Goal: Task Accomplishment & Management: Manage account settings

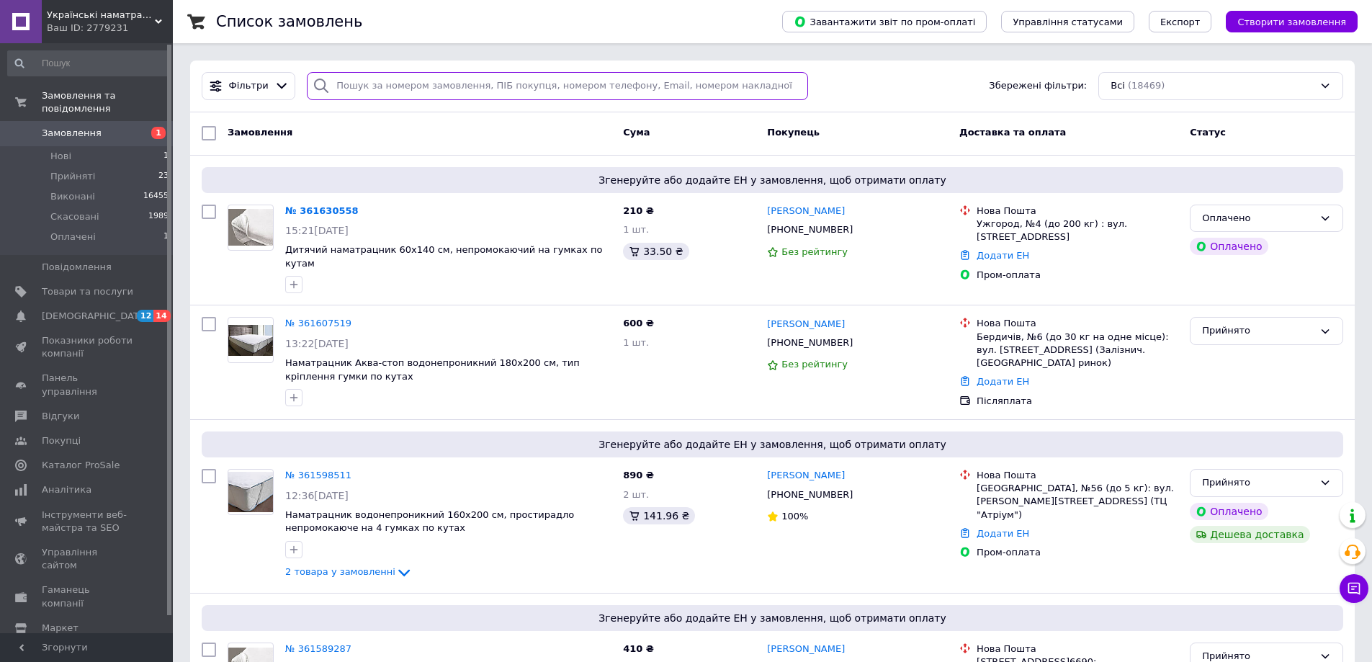
click at [374, 78] on input "search" at bounding box center [557, 86] width 501 height 28
paste input "380969619861"
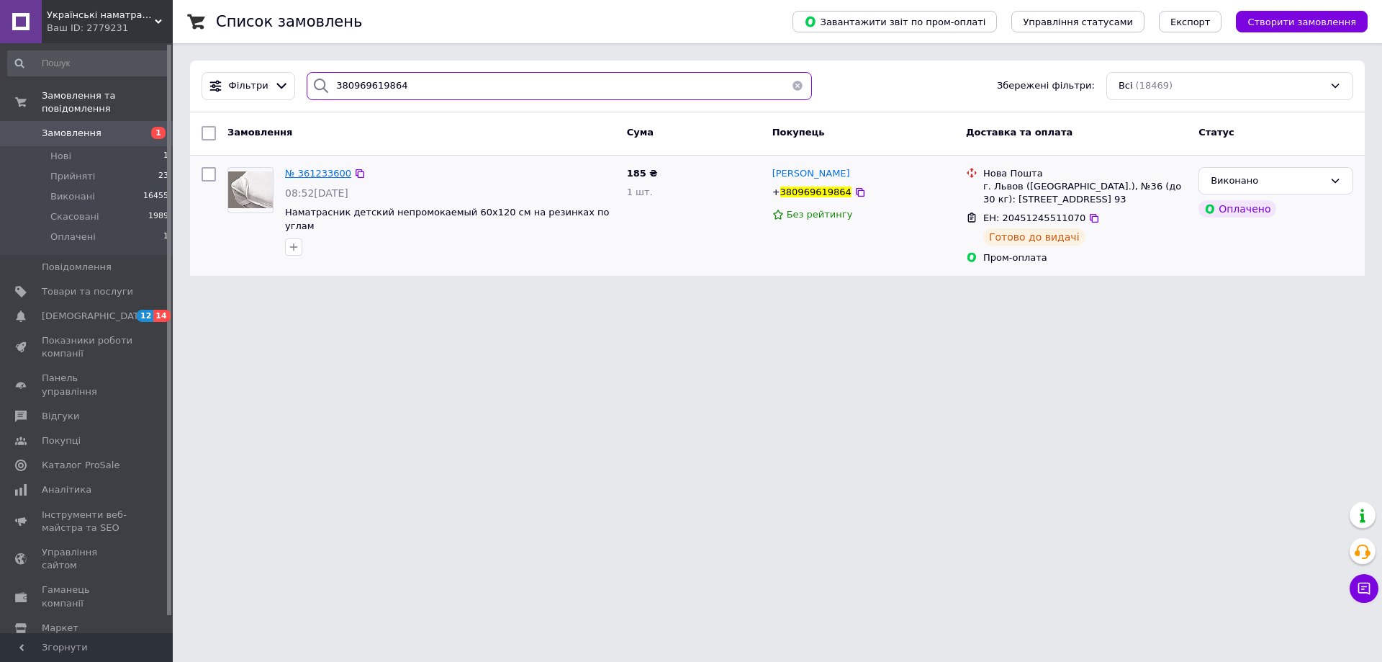
type input "380969619864"
click at [300, 168] on span "№ 361233600" at bounding box center [318, 173] width 66 height 11
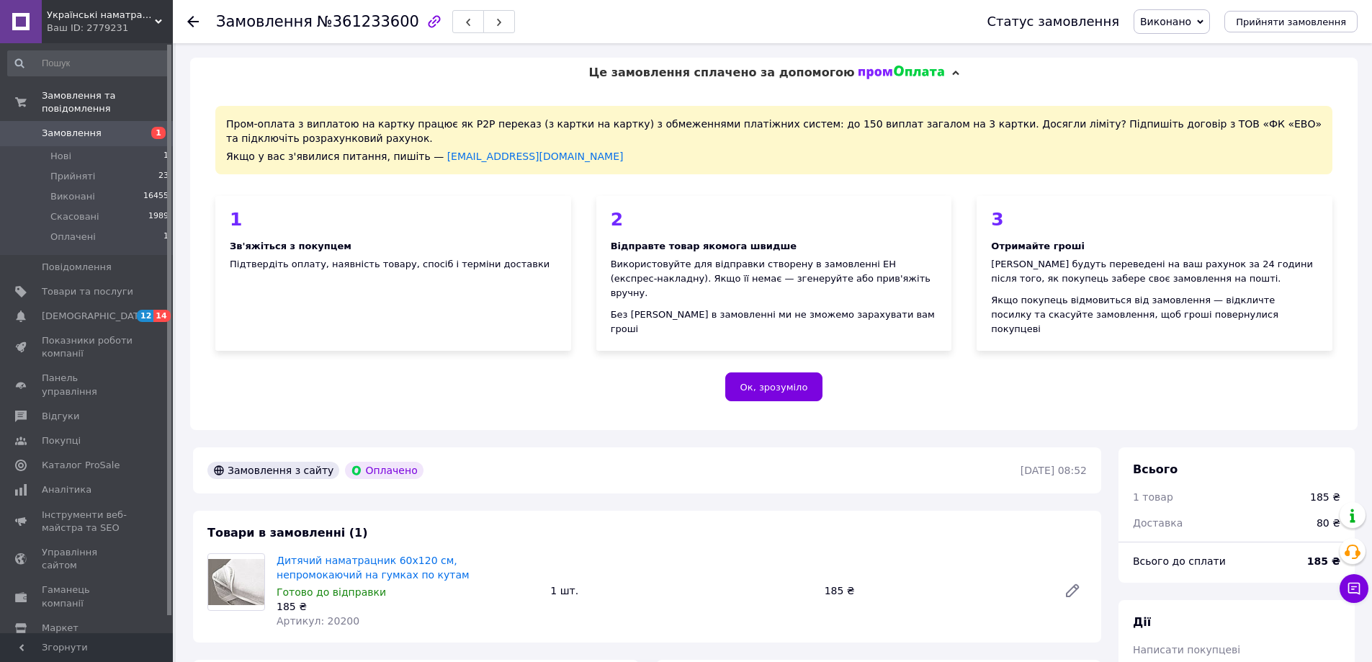
click at [188, 21] on use at bounding box center [193, 22] width 12 height 12
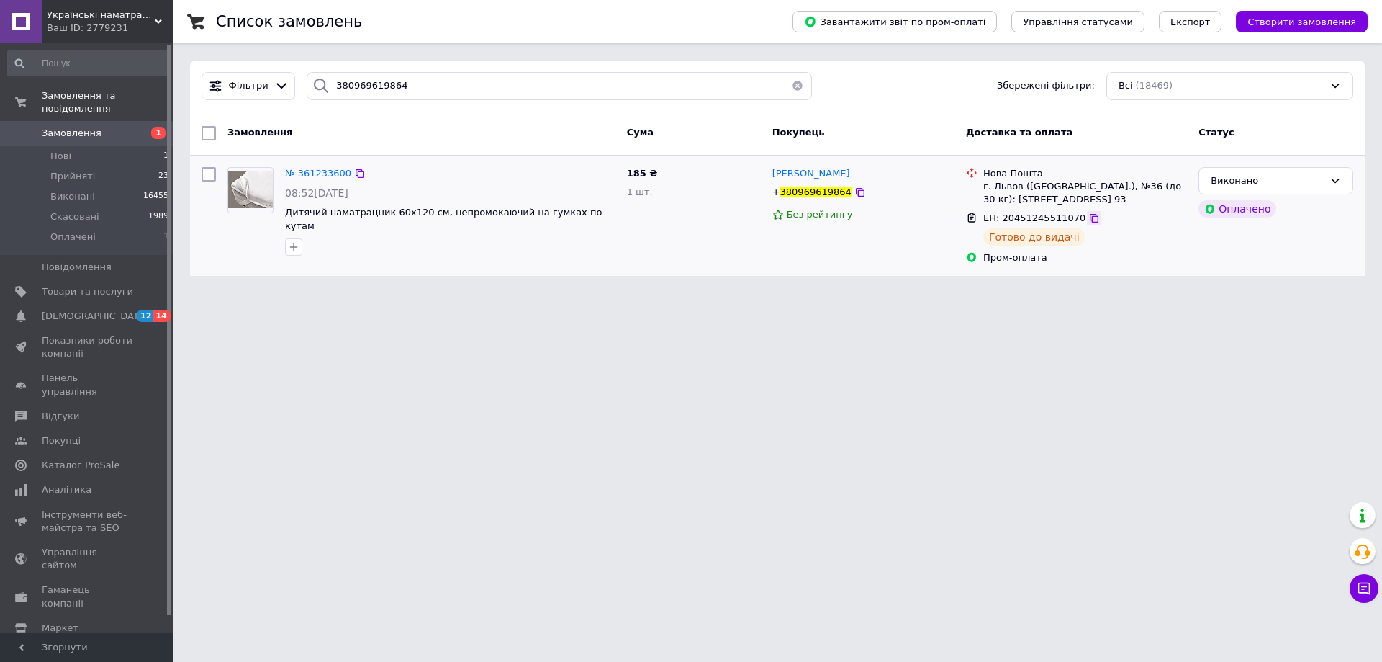
click at [1089, 218] on icon at bounding box center [1095, 218] width 12 height 12
click at [76, 127] on span "Замовлення" at bounding box center [72, 133] width 60 height 13
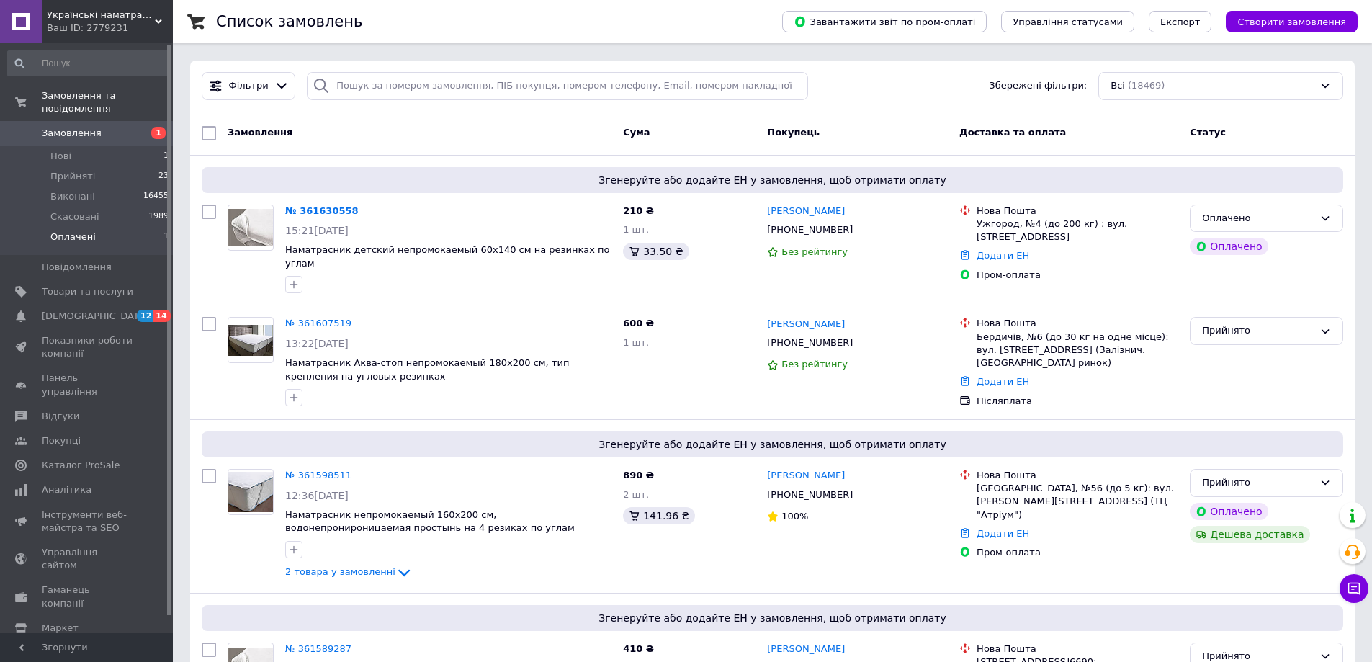
click at [125, 228] on li "Оплачені 1" at bounding box center [88, 240] width 177 height 27
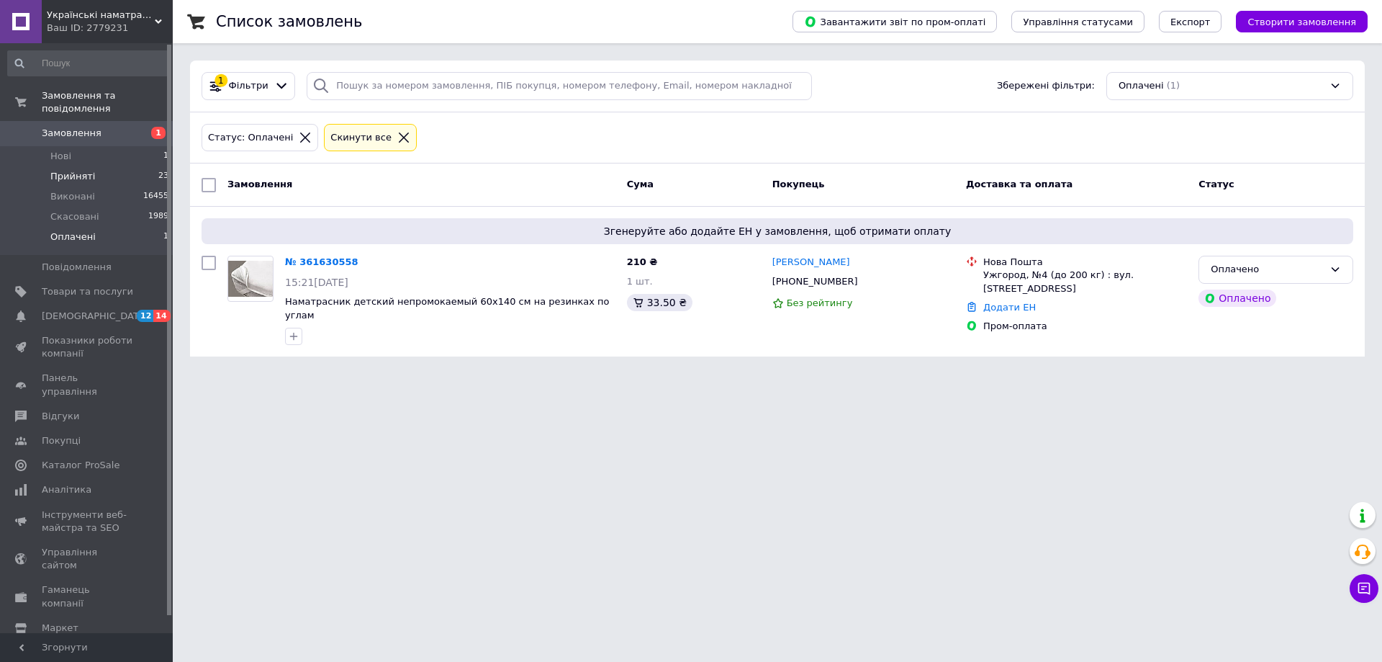
click at [84, 170] on span "Прийняті" at bounding box center [72, 176] width 45 height 13
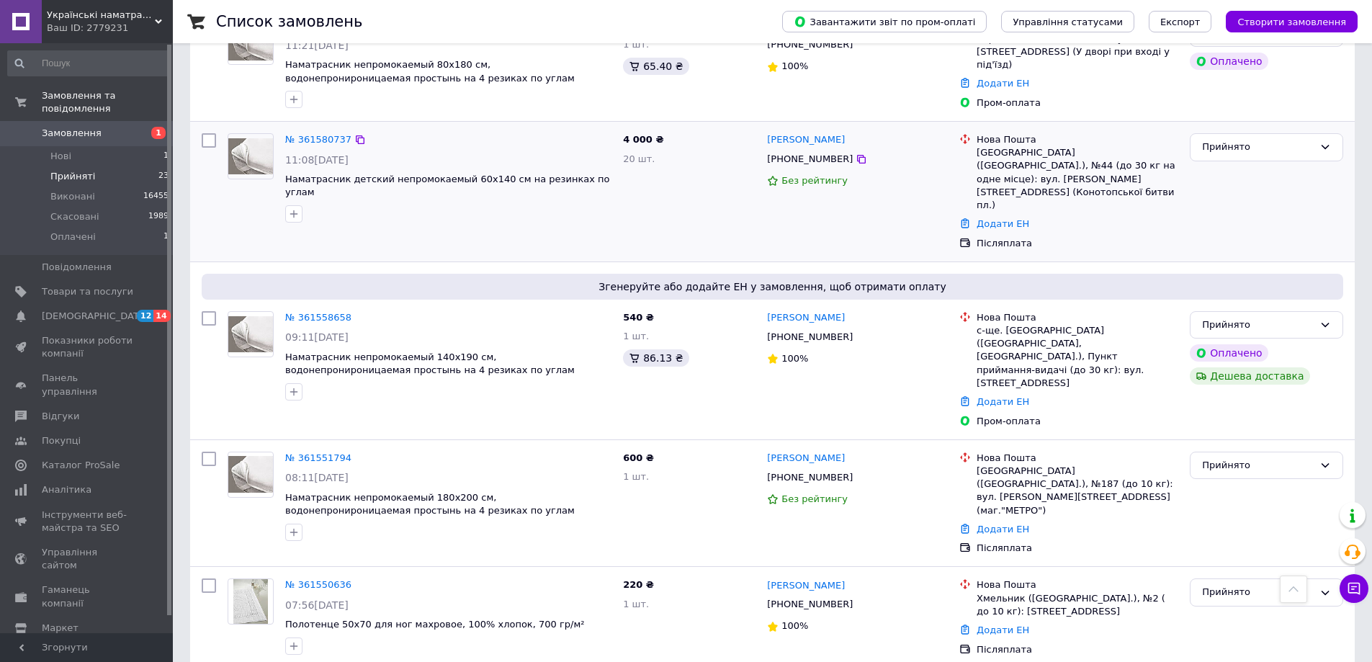
scroll to position [500, 0]
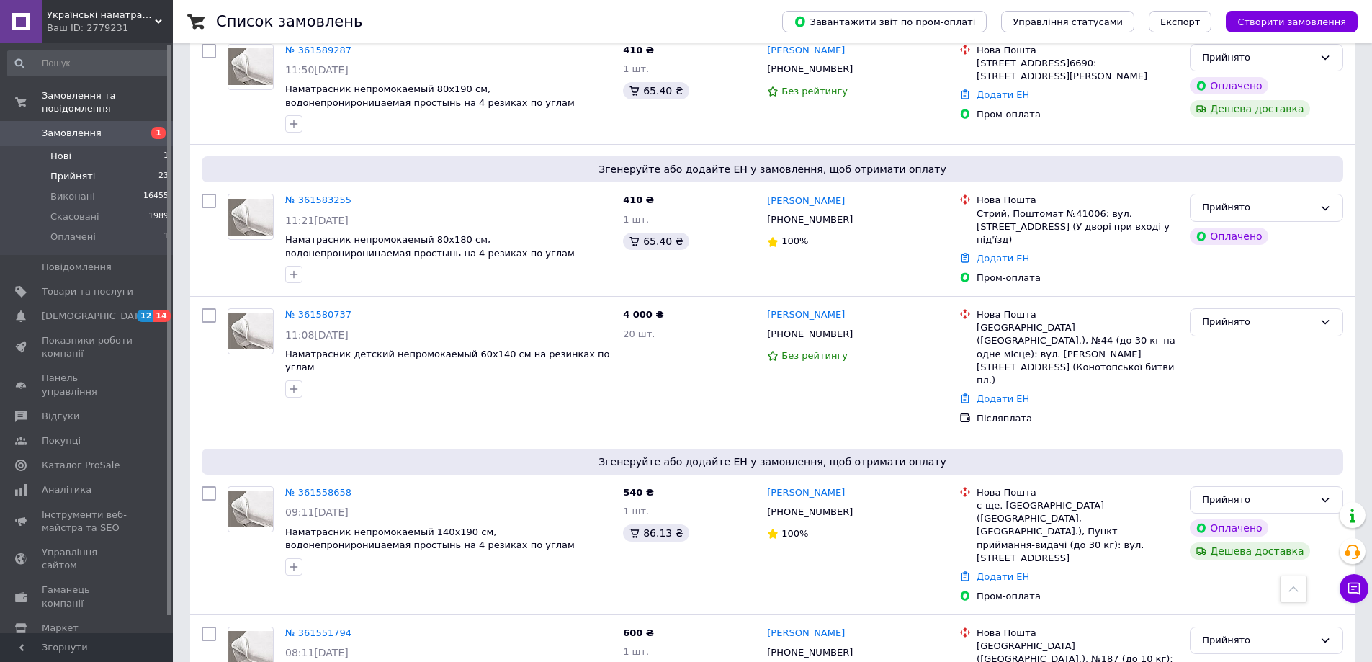
click at [65, 150] on span "Нові" at bounding box center [60, 156] width 21 height 13
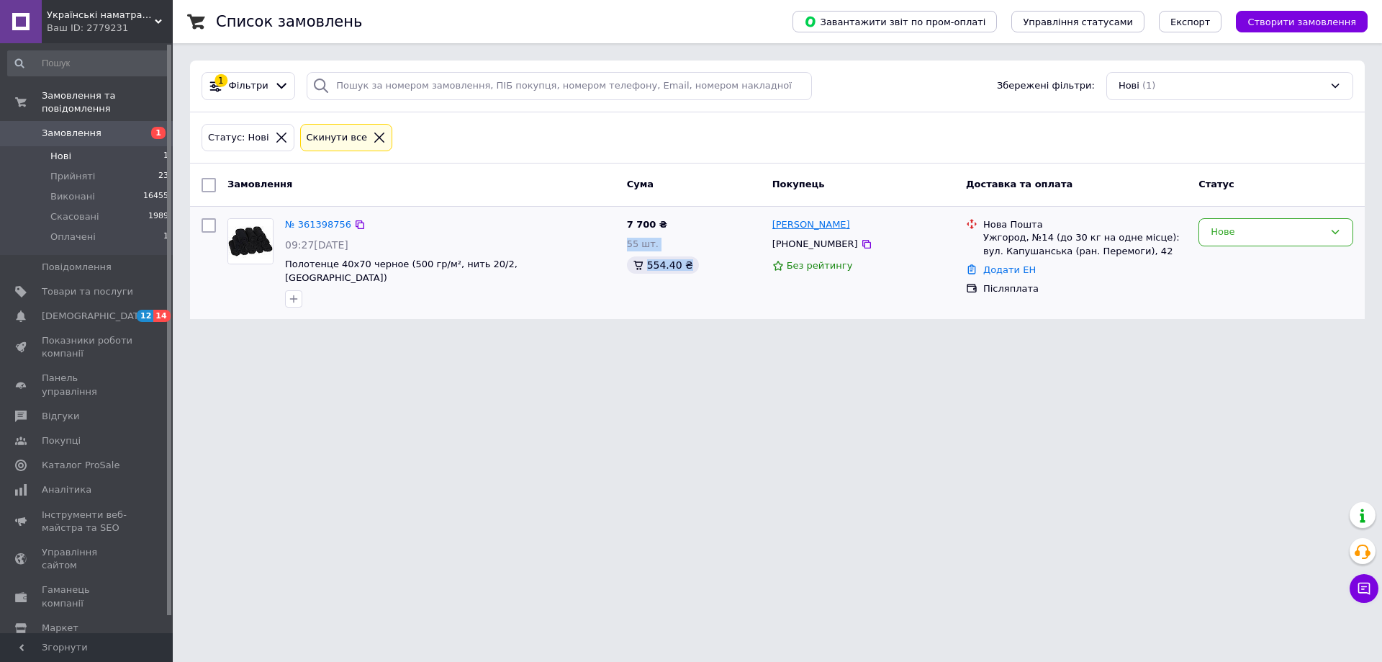
drag, startPoint x: 760, startPoint y: 224, endPoint x: 852, endPoint y: 219, distance: 92.3
click at [852, 219] on div "№ 361398756 09:27[DATE] Полотенце 40х70 черное (500 гр/м², нить 20/2, [GEOGRAPH…" at bounding box center [777, 262] width 1163 height 101
drag, startPoint x: 860, startPoint y: 226, endPoint x: 770, endPoint y: 227, distance: 90.0
click at [771, 227] on div "[PERSON_NAME]" at bounding box center [863, 225] width 185 height 17
copy link "[PERSON_NAME]"
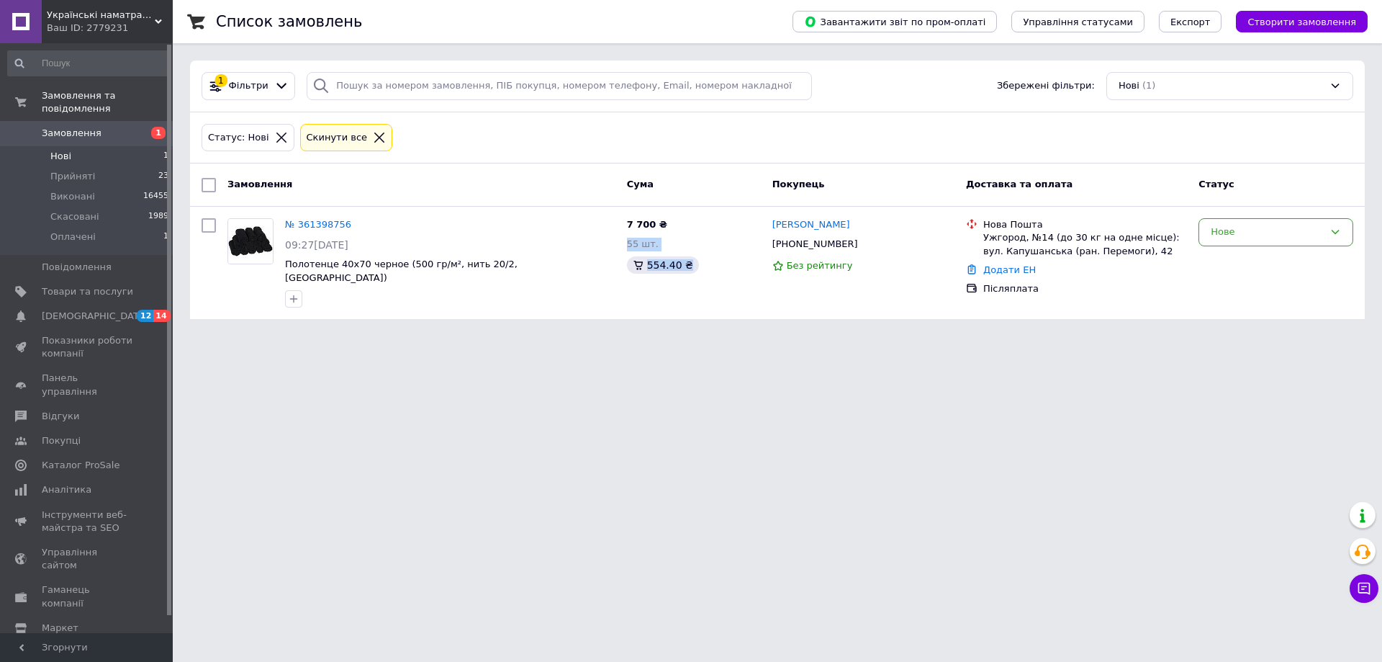
click at [127, 127] on span "Замовлення" at bounding box center [87, 133] width 91 height 13
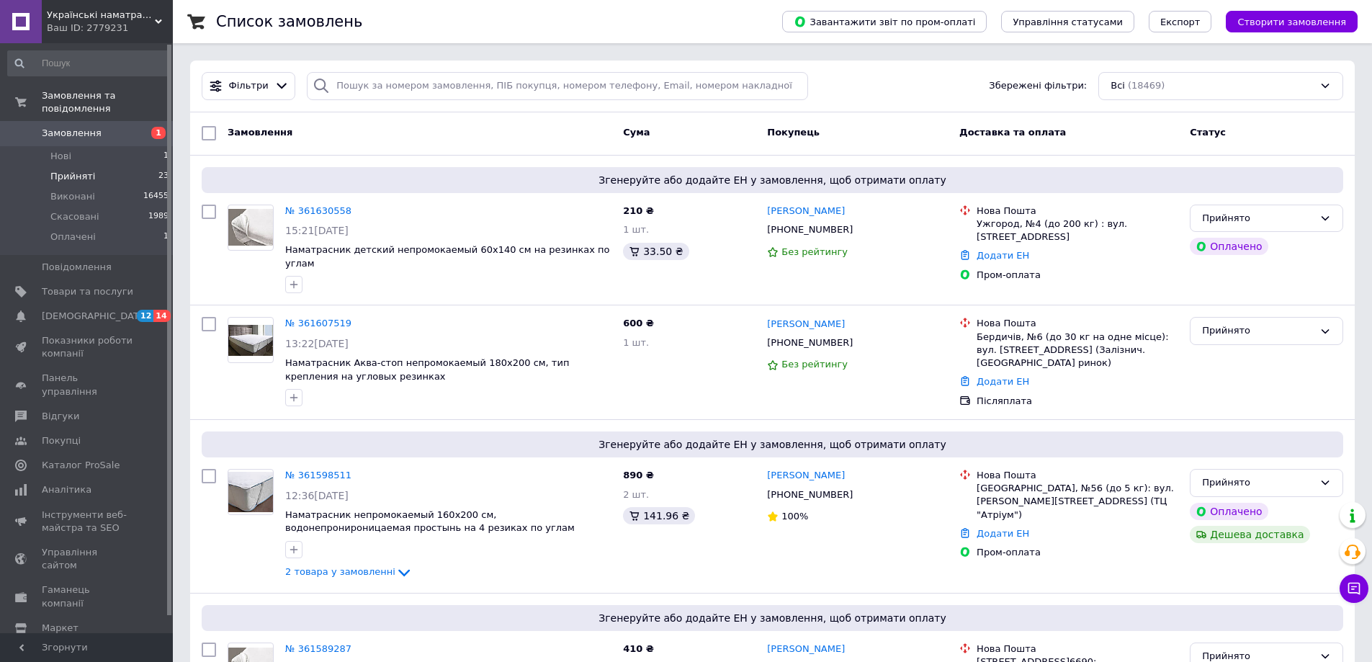
click at [114, 170] on li "Прийняті 23" at bounding box center [88, 176] width 177 height 20
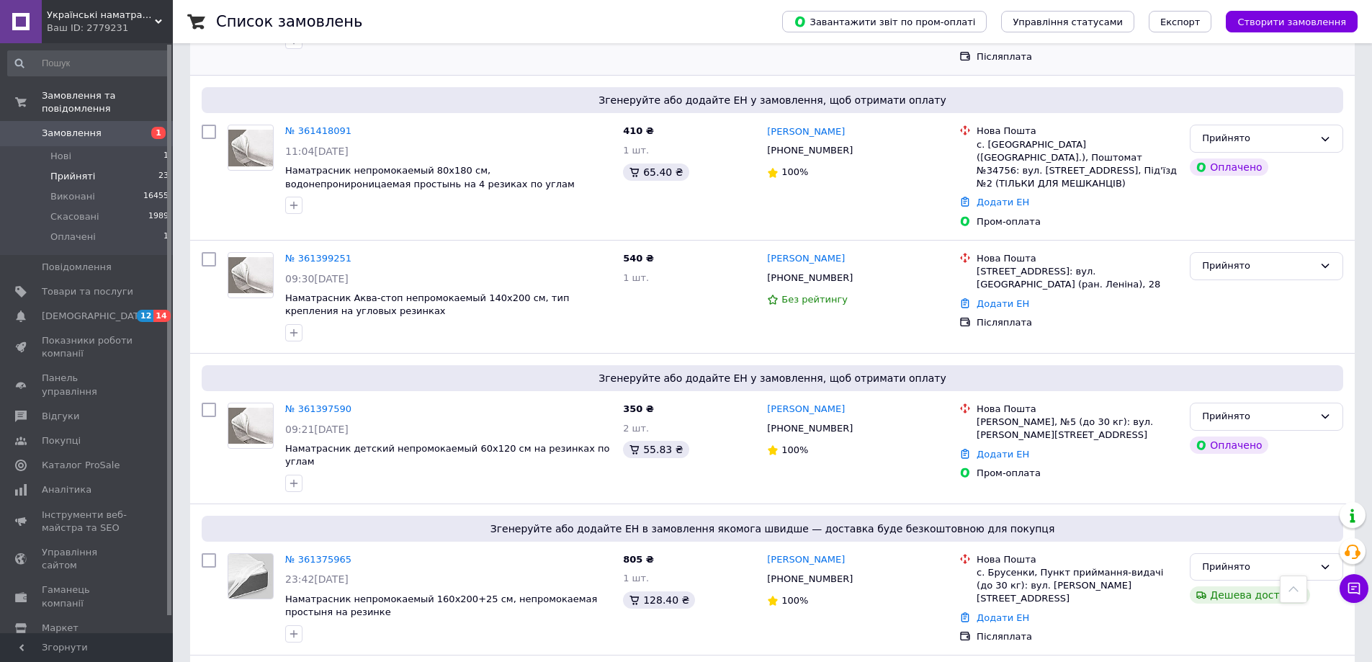
scroll to position [2750, 0]
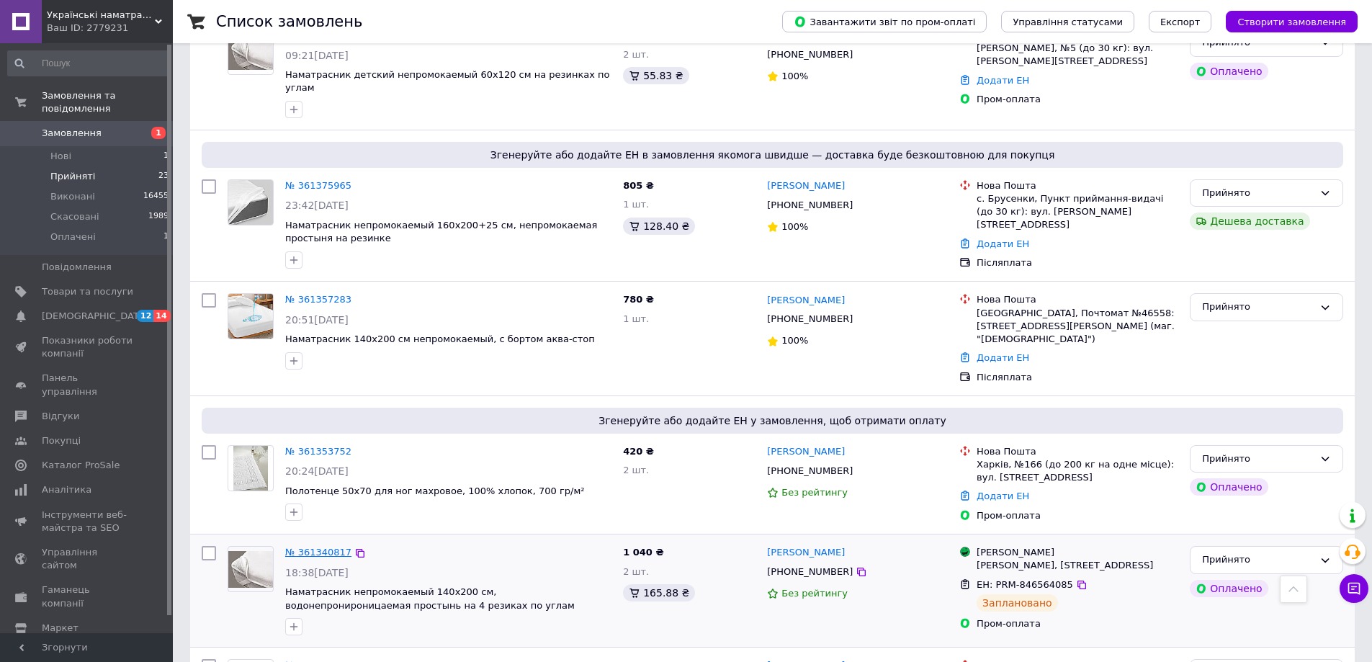
click at [323, 546] on link "№ 361340817" at bounding box center [318, 551] width 66 height 11
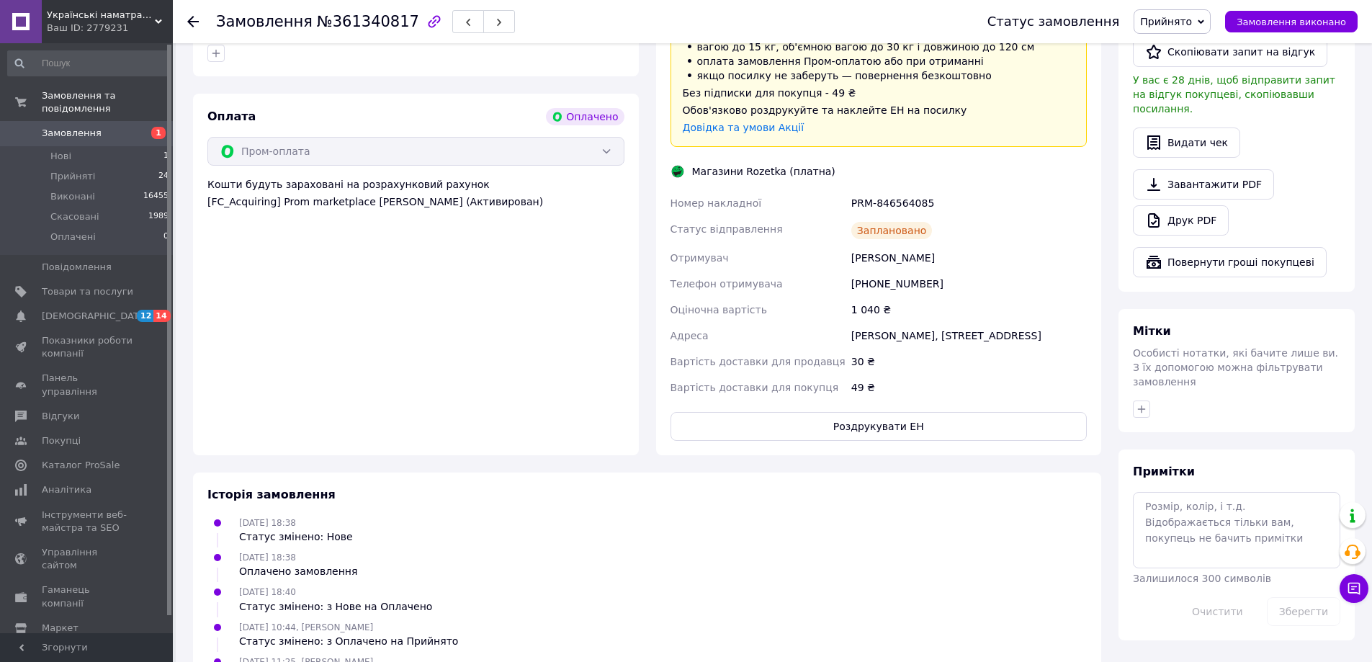
scroll to position [865, 0]
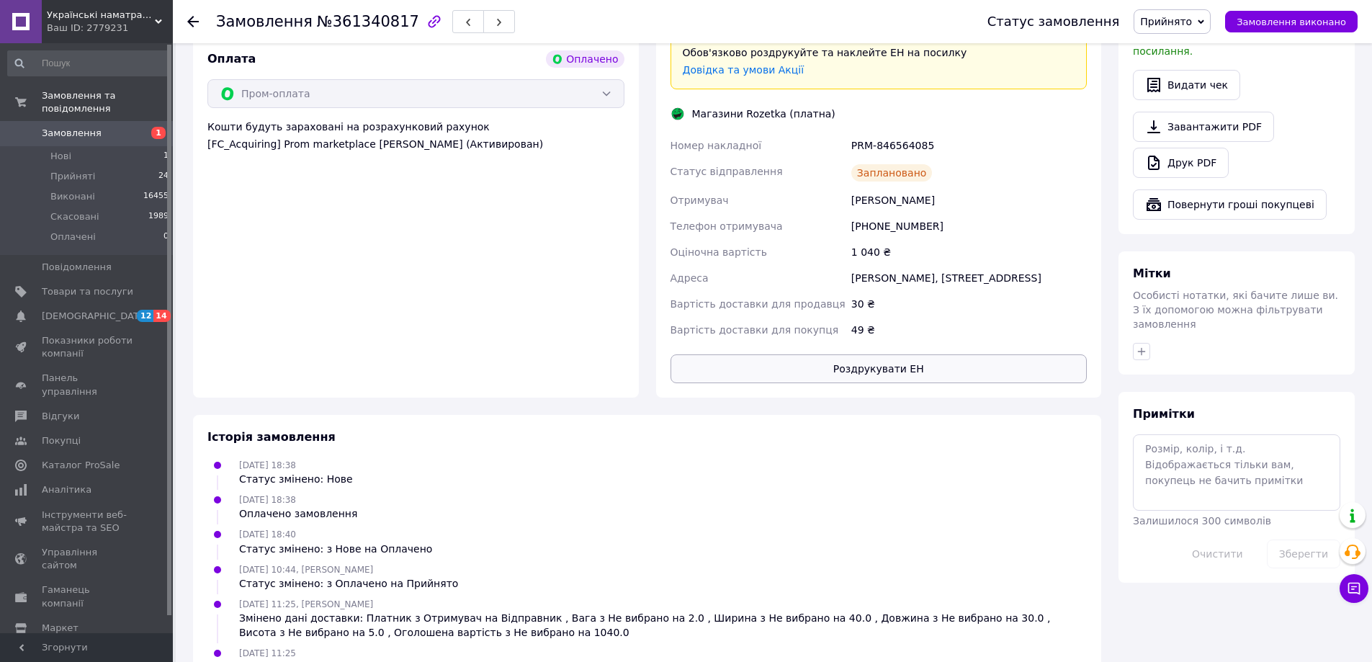
click at [874, 354] on button "Роздрукувати ЕН" at bounding box center [878, 368] width 417 height 29
